Goal: Find specific page/section

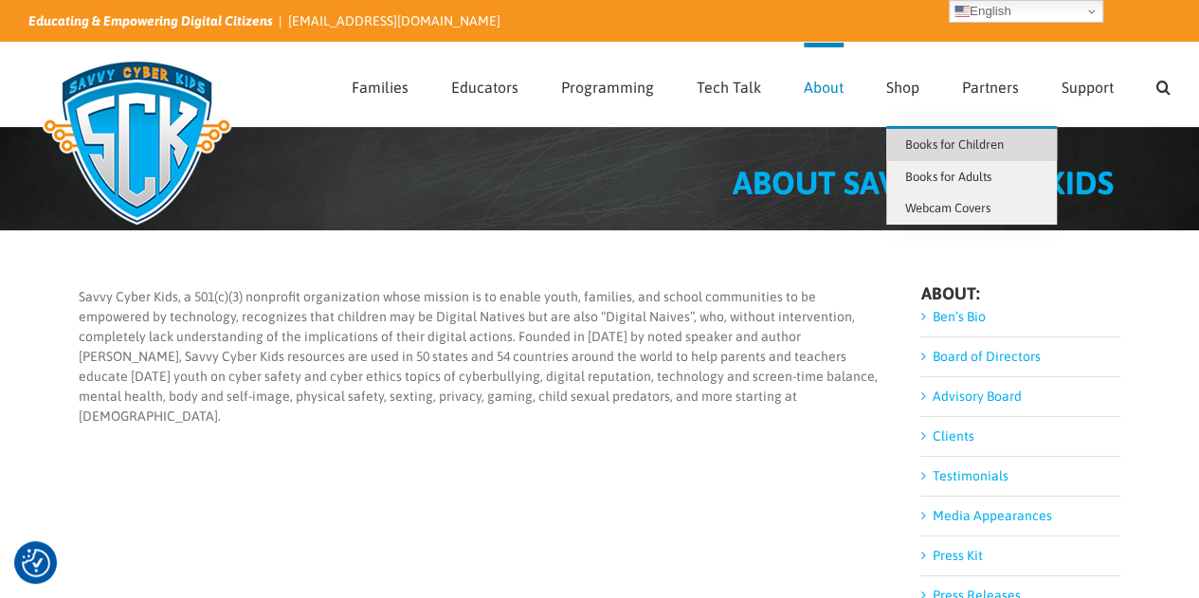
click at [919, 149] on span "Books for Children" at bounding box center [954, 144] width 99 height 14
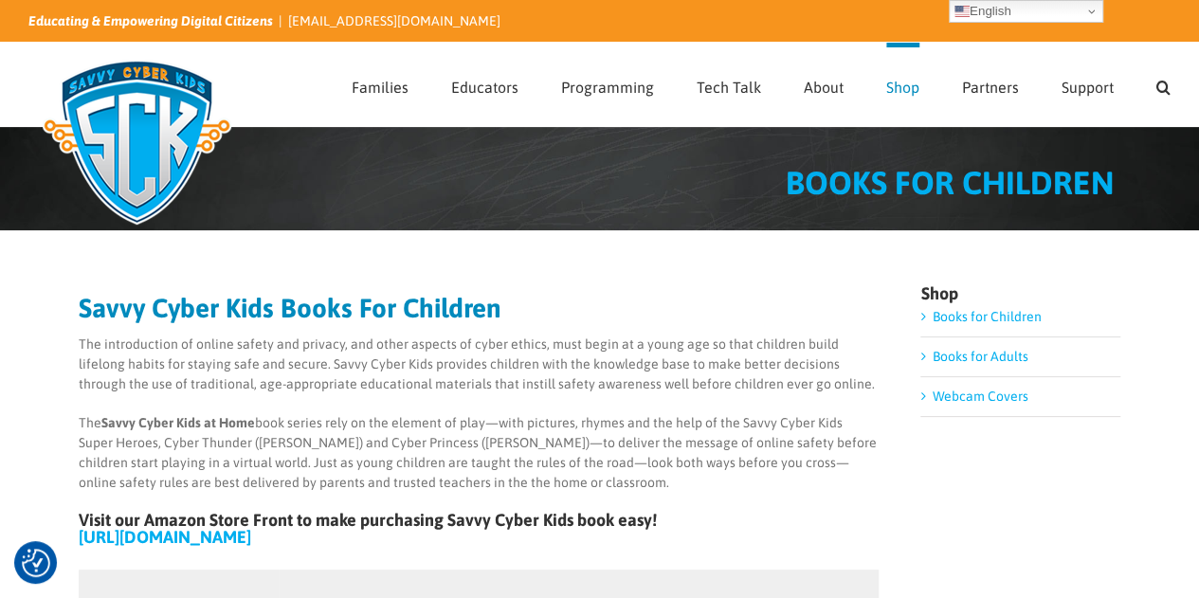
click at [251, 541] on link "https://www.amazon.com/shop/savvycyberkids" at bounding box center [165, 537] width 173 height 20
